Goal: Find specific page/section: Find specific page/section

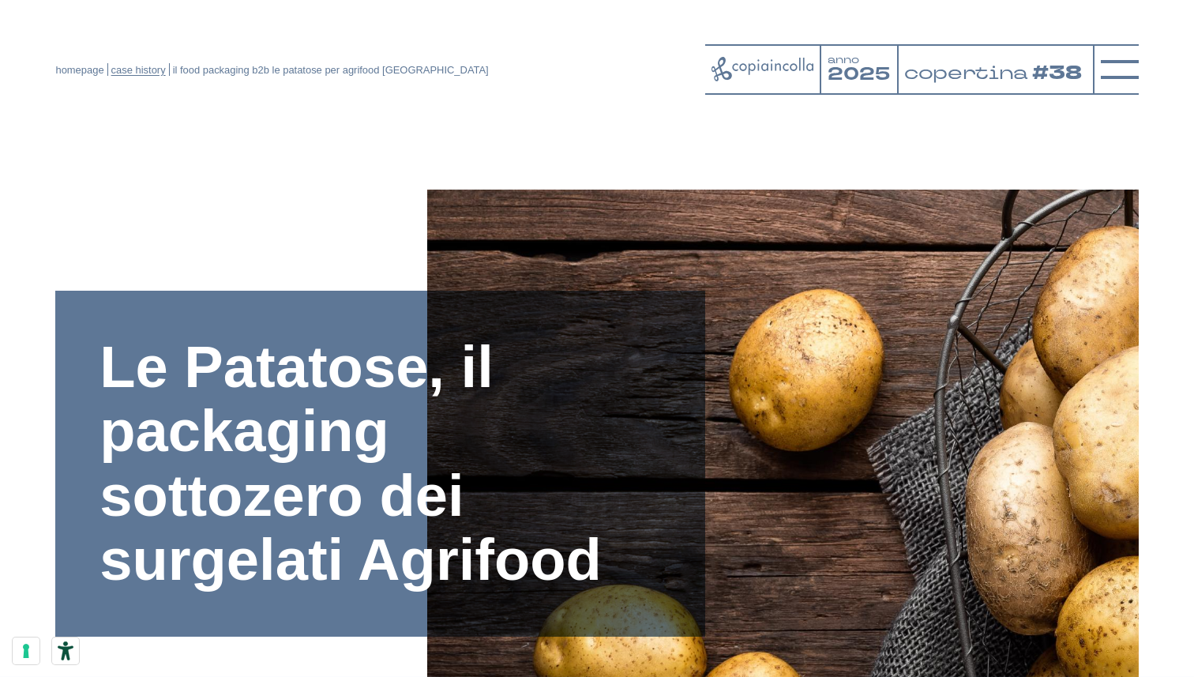
click at [140, 72] on link "case history" at bounding box center [138, 70] width 55 height 12
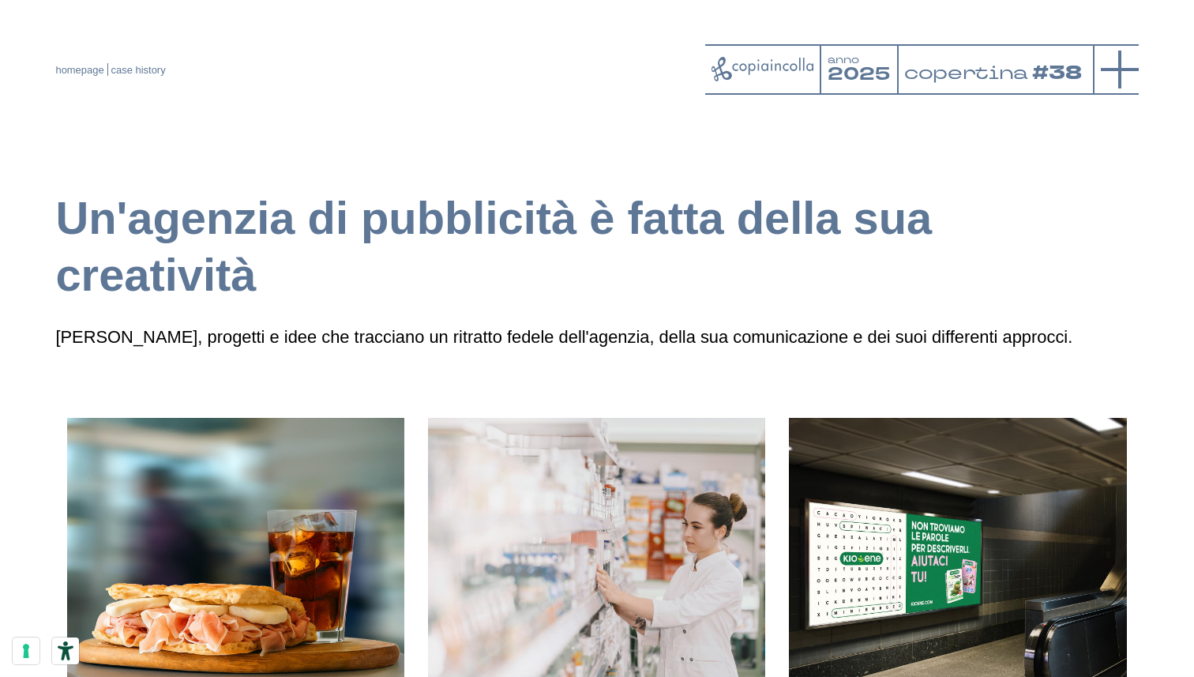
click at [1108, 71] on icon at bounding box center [1120, 70] width 38 height 38
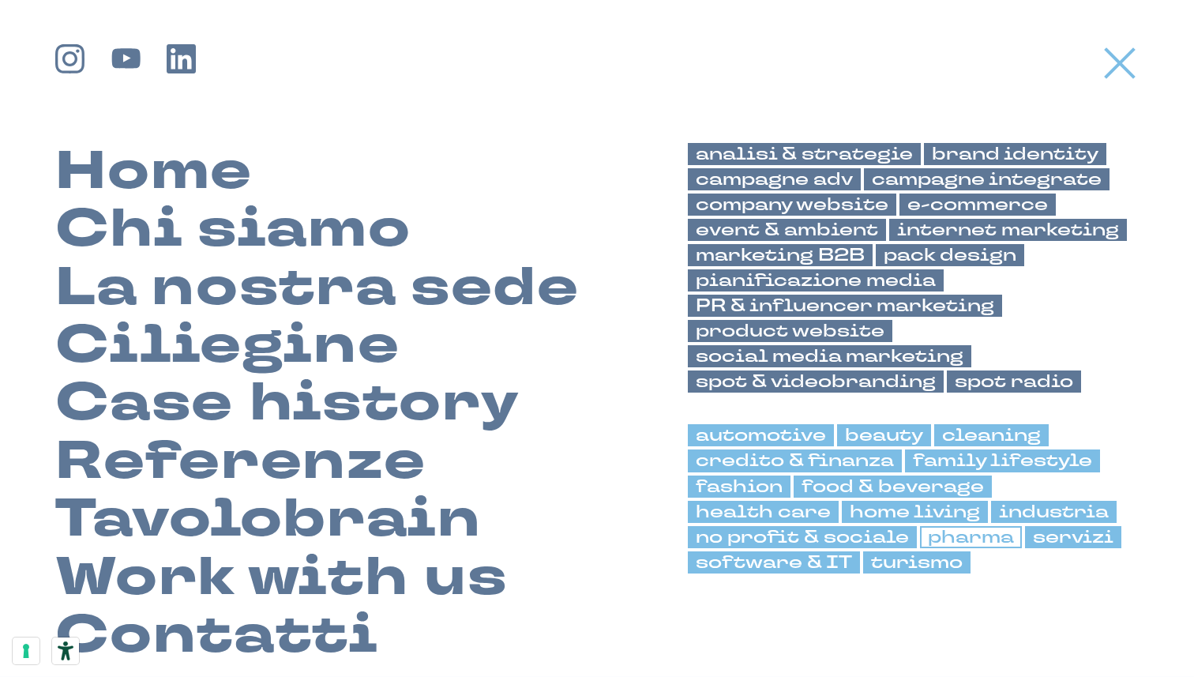
click at [987, 526] on link "pharma" at bounding box center [971, 537] width 102 height 22
